Goal: Information Seeking & Learning: Find specific fact

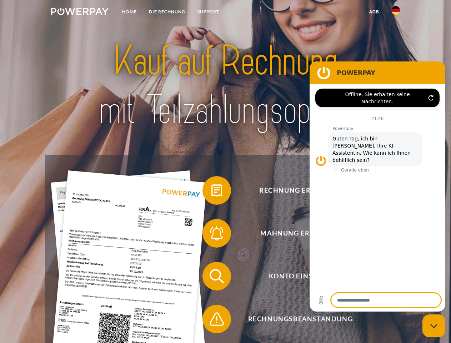
click at [80, 13] on img at bounding box center [80, 11] width 58 height 7
click at [396, 13] on img at bounding box center [396, 10] width 9 height 9
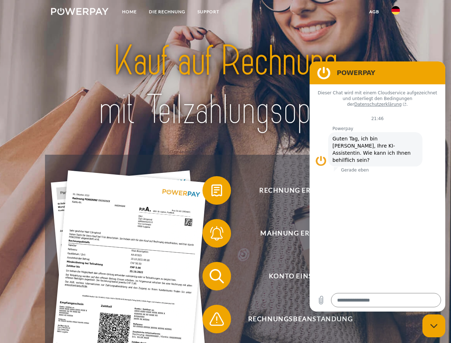
click at [374, 12] on link "agb" at bounding box center [374, 11] width 22 height 13
click at [212, 192] on span at bounding box center [206, 191] width 36 height 36
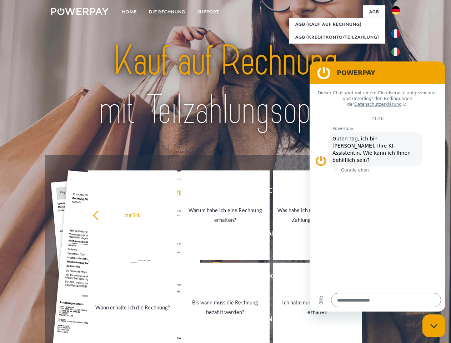
click at [212, 235] on div "Rechnung erhalten? Mahnung erhalten? Konto einsehen" at bounding box center [225, 298] width 361 height 286
click at [212, 278] on link "Bis wann muss die Rechnung bezahlt werden?" at bounding box center [225, 307] width 89 height 89
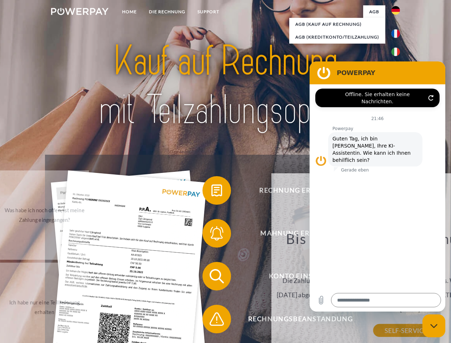
click at [276, 321] on div "Bis wann muss die Rechnung bezahlt werden? Die Zahlungsfrist ist immer bis Ende…" at bounding box center [406, 280] width 261 height 100
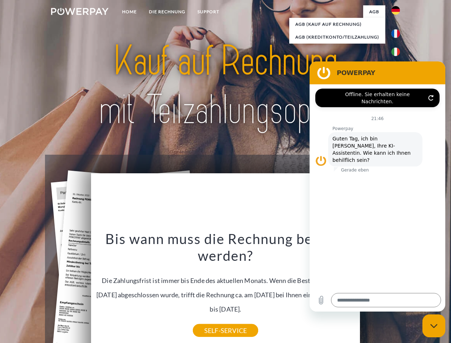
click at [434, 326] on icon "Messaging-Fenster schließen" at bounding box center [435, 326] width 8 height 5
type textarea "*"
